Goal: Information Seeking & Learning: Learn about a topic

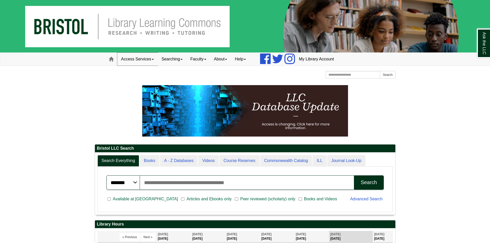
click at [149, 58] on link "Access Services" at bounding box center [137, 59] width 40 height 13
click at [182, 61] on link "Searching" at bounding box center [172, 59] width 29 height 13
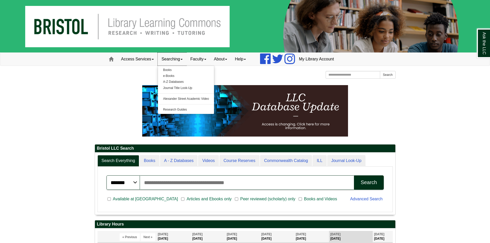
click at [182, 61] on link "Searching" at bounding box center [172, 59] width 29 height 13
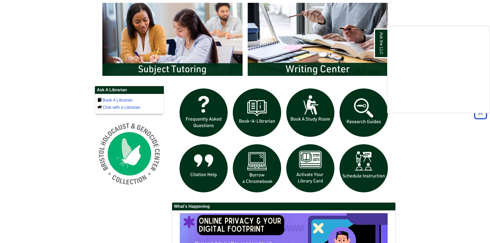
scroll to position [283, 0]
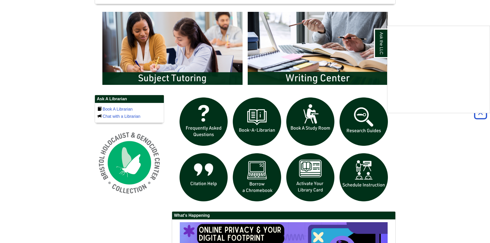
click at [158, 62] on div "Ask the LLC" at bounding box center [245, 121] width 490 height 243
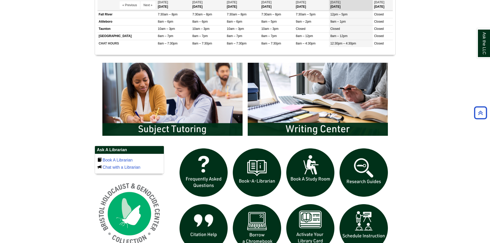
scroll to position [231, 0]
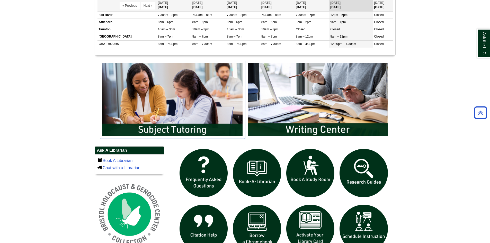
click at [171, 90] on img "slideshow" at bounding box center [172, 100] width 145 height 78
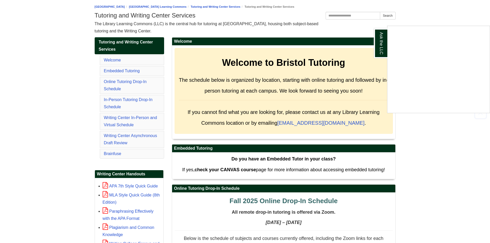
scroll to position [77, 0]
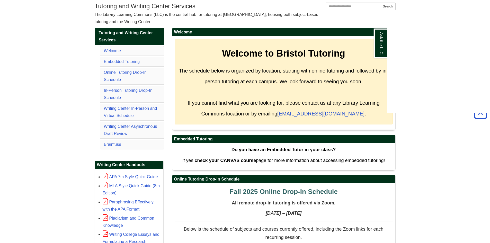
click at [125, 92] on div "Ask the LLC" at bounding box center [245, 121] width 490 height 243
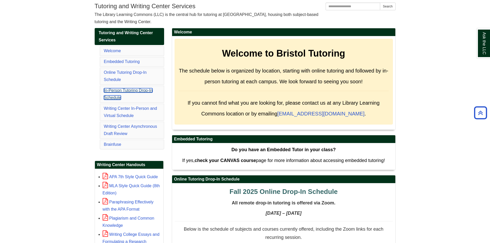
click at [125, 92] on link "In-Person Tutoring Drop-In Schedule" at bounding box center [128, 94] width 49 height 12
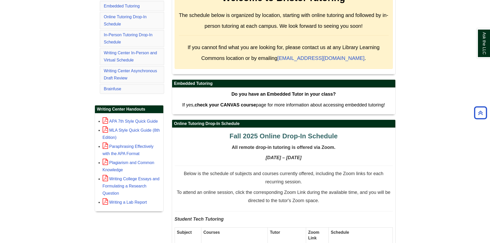
scroll to position [94, 0]
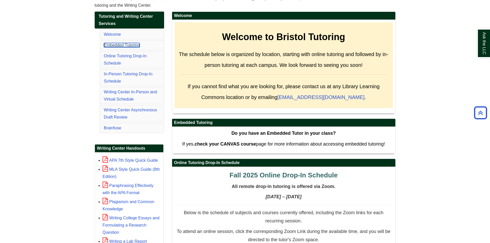
click at [124, 47] on link "Embedded Tutoring" at bounding box center [122, 45] width 36 height 4
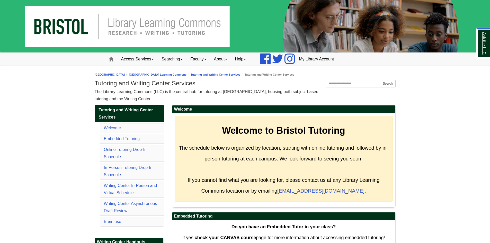
click at [486, 53] on link "Ask the LLC" at bounding box center [482, 44] width 13 height 30
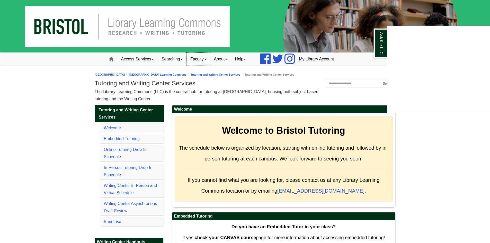
click at [207, 62] on link "Faculty" at bounding box center [198, 59] width 24 height 13
click at [231, 61] on link "About" at bounding box center [220, 59] width 21 height 13
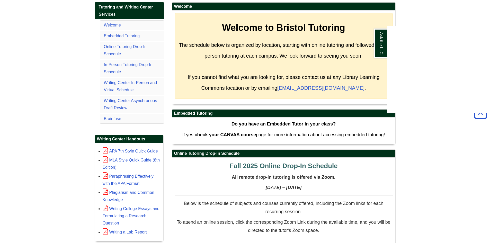
scroll to position [77, 0]
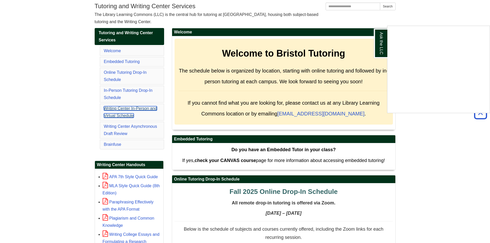
click at [154, 109] on link "Writing Center In-Person and Virtual Schedule" at bounding box center [130, 112] width 53 height 12
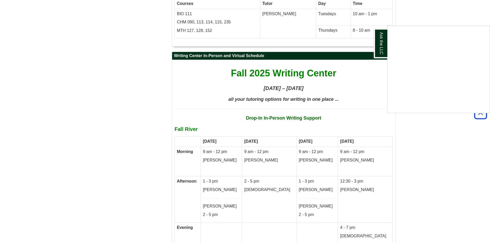
scroll to position [2621, 0]
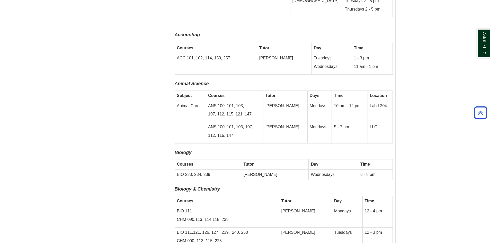
scroll to position [1465, 0]
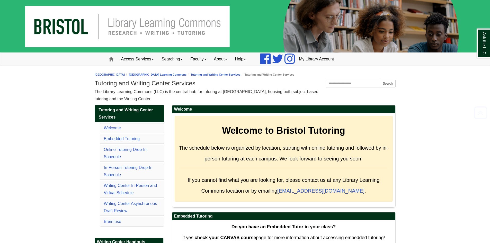
scroll to position [2621, 0]
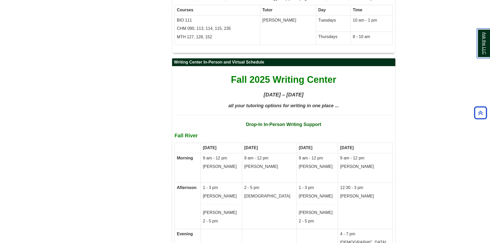
click at [486, 43] on link "Ask the LLC" at bounding box center [482, 44] width 13 height 30
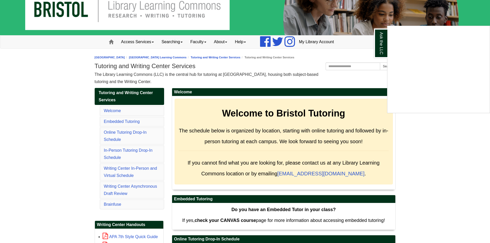
scroll to position [26, 0]
